Goal: Find contact information: Find contact information

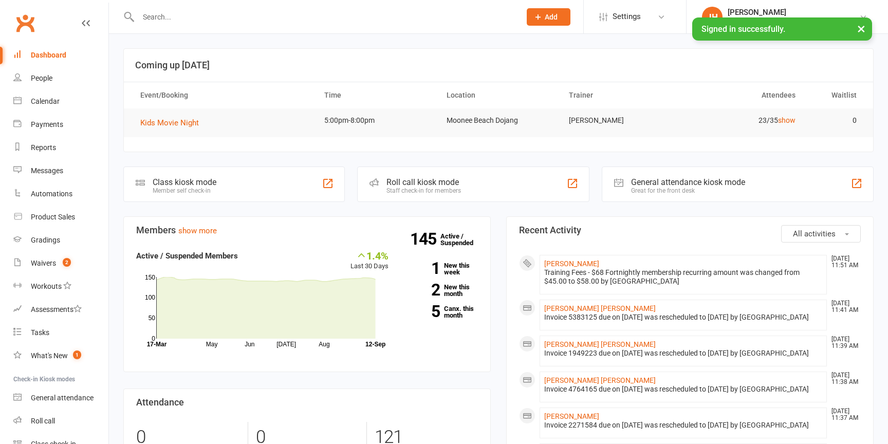
click at [260, 17] on input "text" at bounding box center [324, 17] width 378 height 14
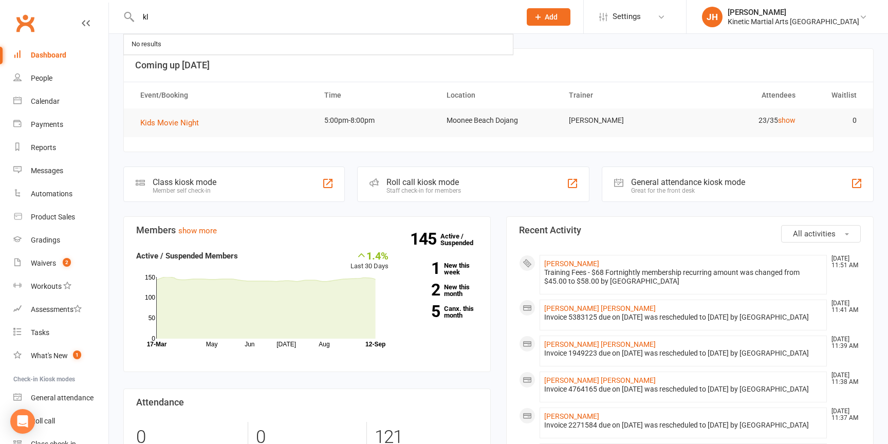
type input "k"
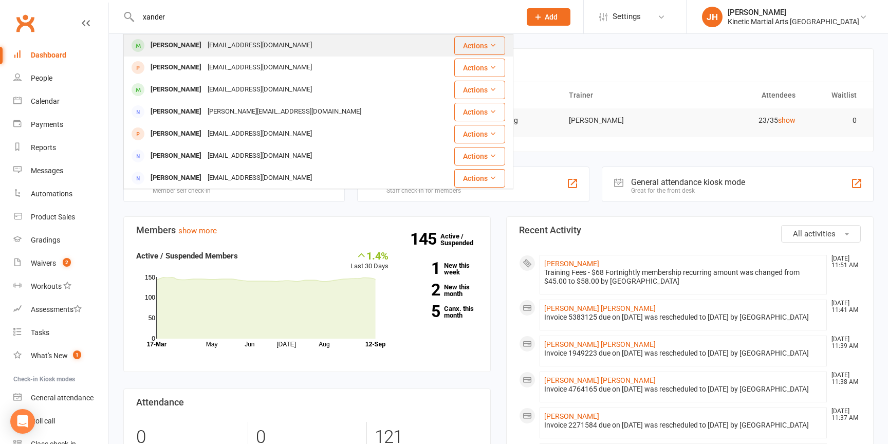
type input "xander"
click at [185, 47] on div "[PERSON_NAME]" at bounding box center [175, 45] width 57 height 15
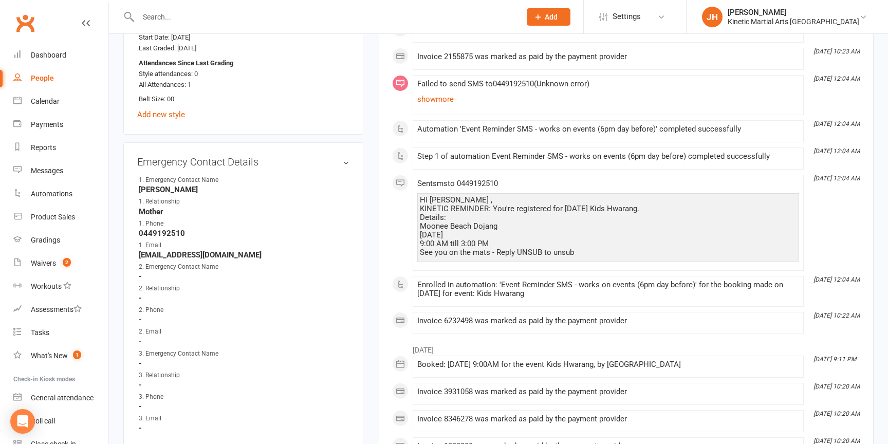
scroll to position [582, 0]
click at [167, 228] on strong "0449192510" at bounding box center [244, 232] width 211 height 9
copy strong "0449192510"
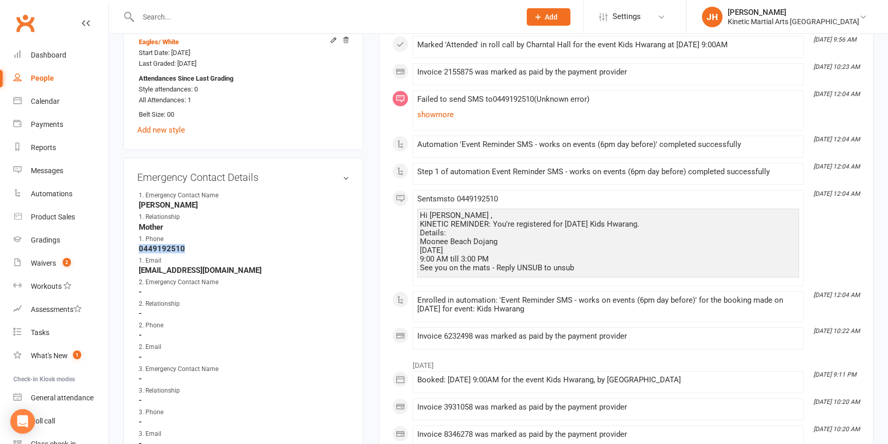
scroll to position [566, 0]
